Goal: Task Accomplishment & Management: Manage account settings

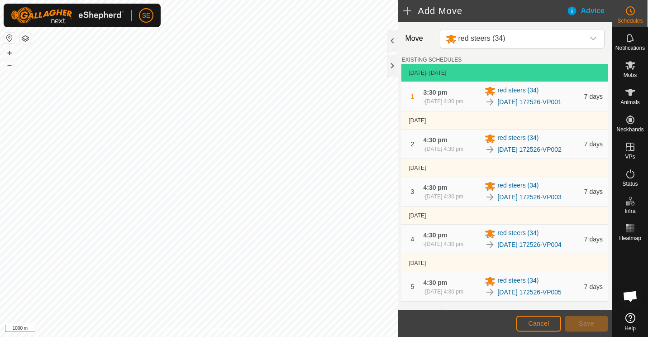
scroll to position [224, 0]
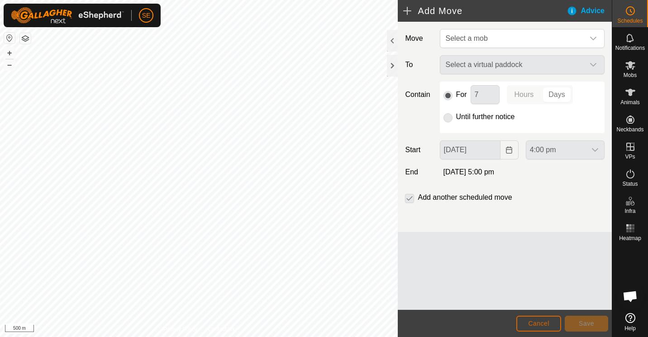
click at [529, 323] on span "Cancel" at bounding box center [538, 323] width 21 height 7
